Goal: Find specific page/section: Find specific page/section

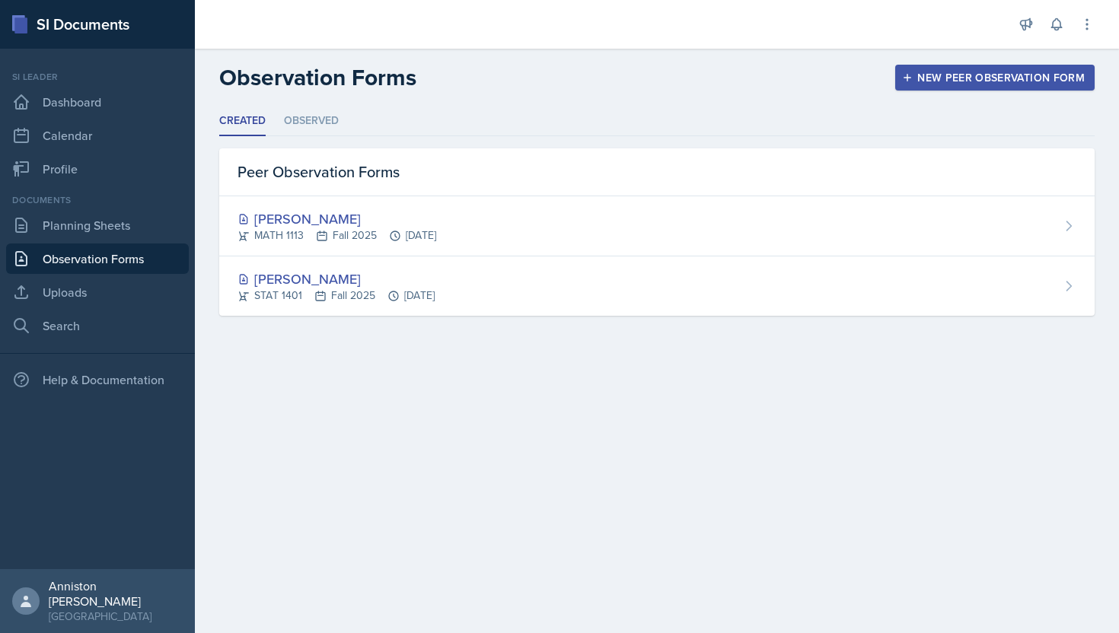
click at [765, 126] on ul "Created Observed" at bounding box center [656, 122] width 875 height 30
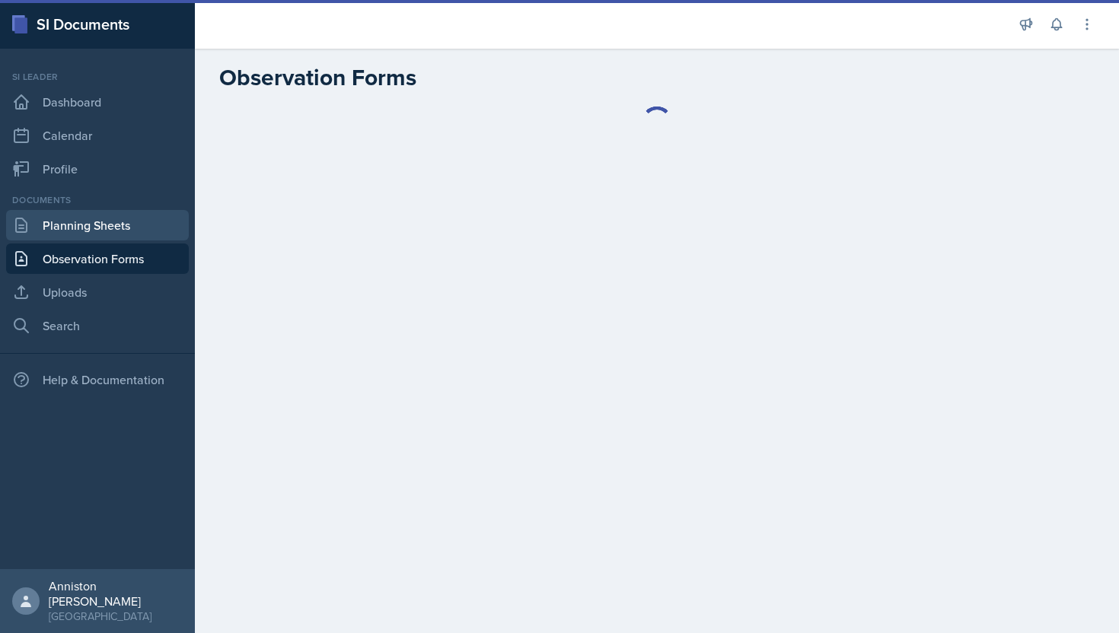
click at [116, 215] on link "Planning Sheets" at bounding box center [97, 225] width 183 height 30
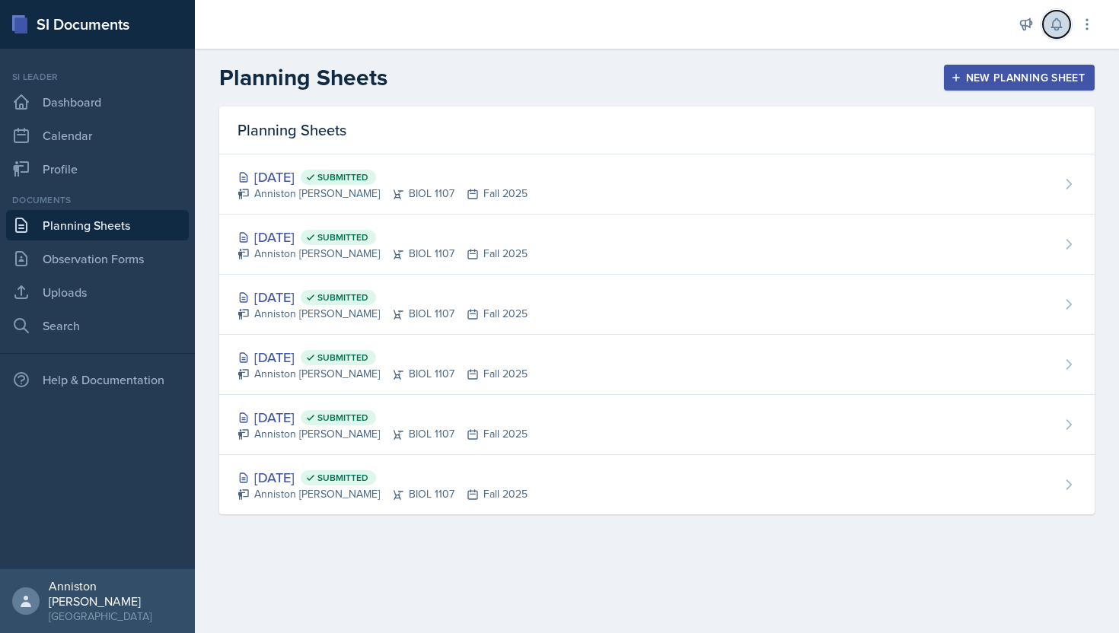
click at [1060, 21] on icon at bounding box center [1056, 24] width 15 height 15
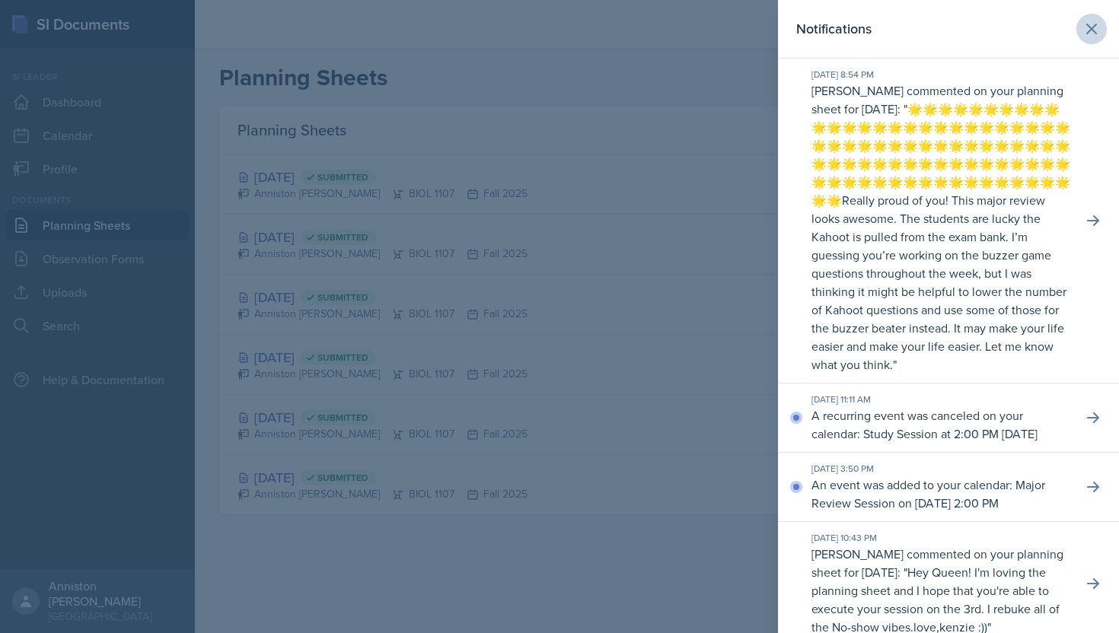
click at [1095, 22] on icon at bounding box center [1092, 29] width 18 height 18
